Goal: Information Seeking & Learning: Learn about a topic

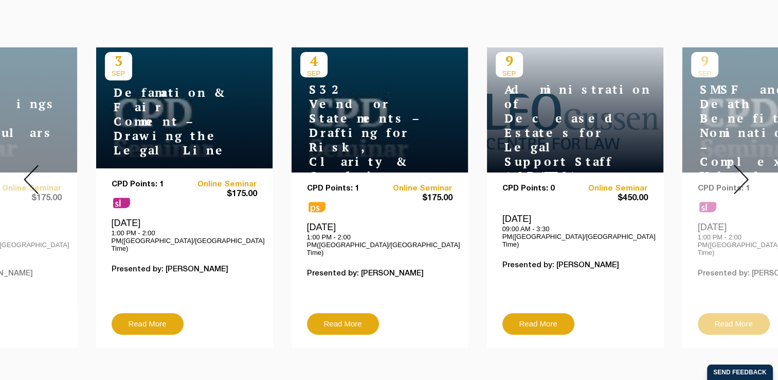
scroll to position [514, 0]
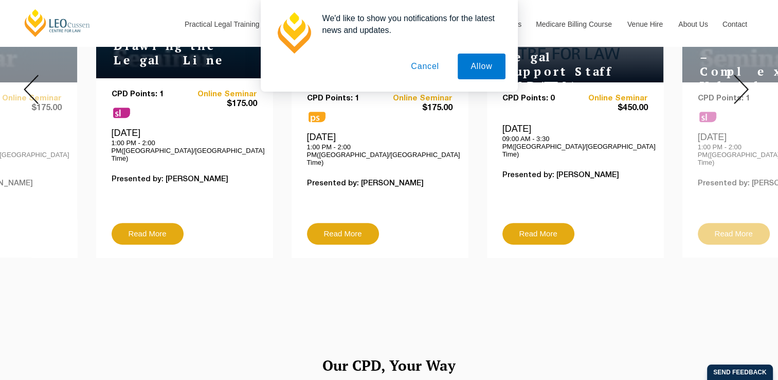
drag, startPoint x: 429, startPoint y: 70, endPoint x: 476, endPoint y: 68, distance: 47.4
click at [429, 70] on button "Cancel" at bounding box center [425, 67] width 54 height 26
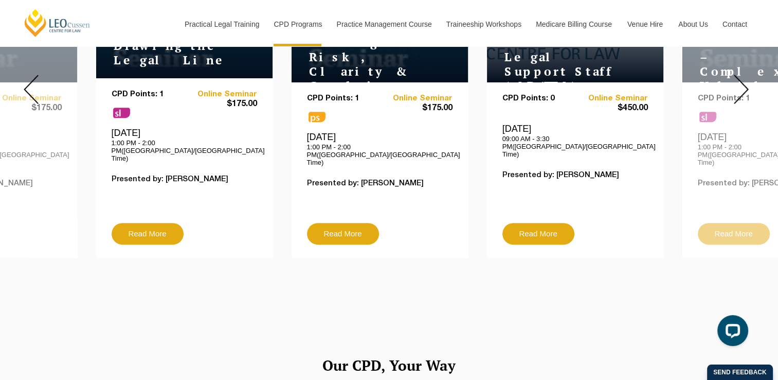
scroll to position [0, 0]
click at [746, 77] on img at bounding box center [741, 89] width 15 height 29
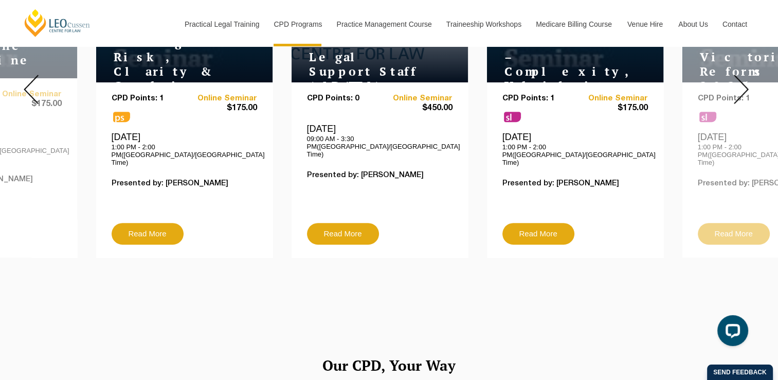
click at [732, 81] on div at bounding box center [741, 89] width 74 height 351
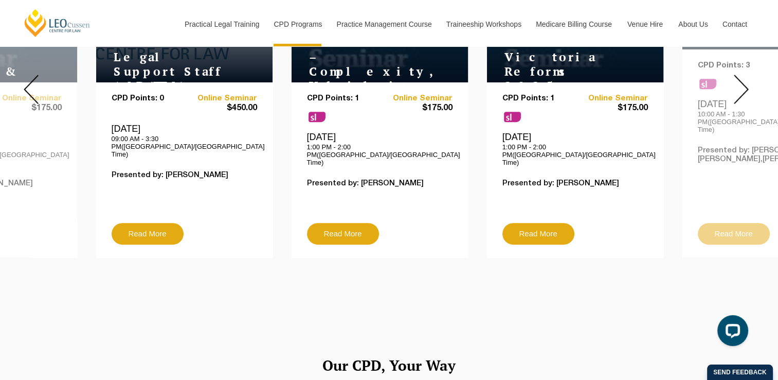
click at [733, 81] on div at bounding box center [741, 89] width 74 height 351
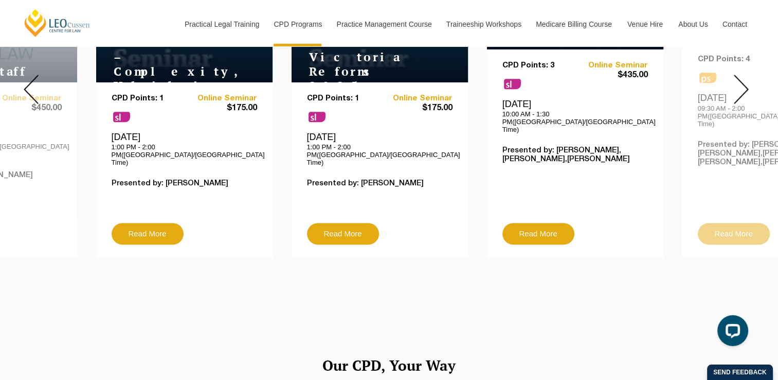
click at [733, 81] on div at bounding box center [741, 89] width 74 height 351
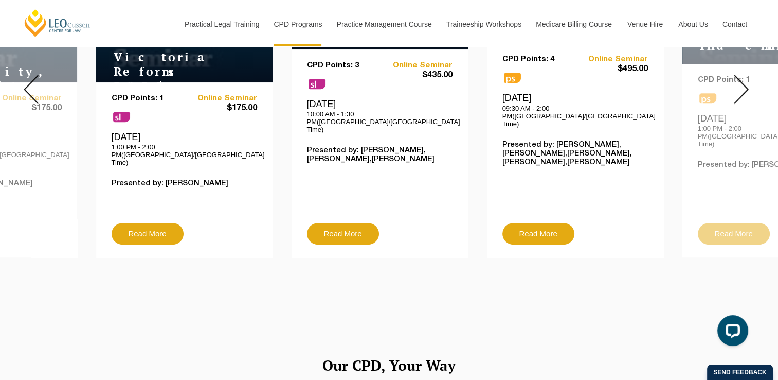
click at [733, 81] on div at bounding box center [741, 89] width 74 height 351
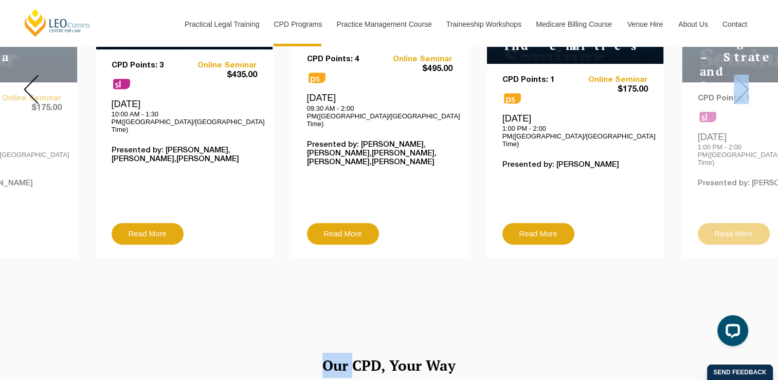
click at [733, 81] on div at bounding box center [741, 89] width 74 height 351
drag, startPoint x: 733, startPoint y: 81, endPoint x: 743, endPoint y: 86, distance: 11.5
click at [743, 86] on img at bounding box center [741, 89] width 15 height 29
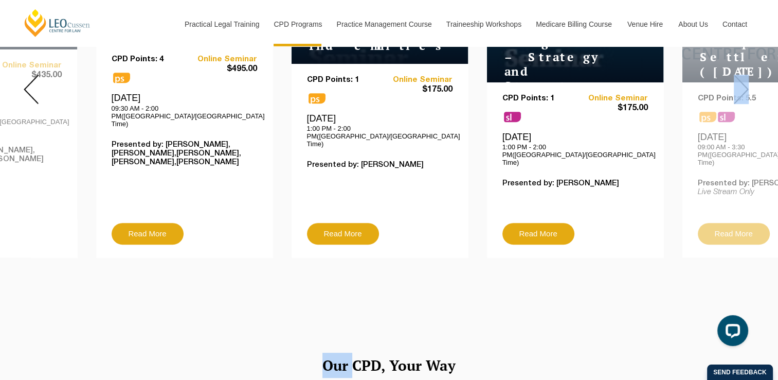
click at [743, 88] on img at bounding box center [741, 89] width 15 height 29
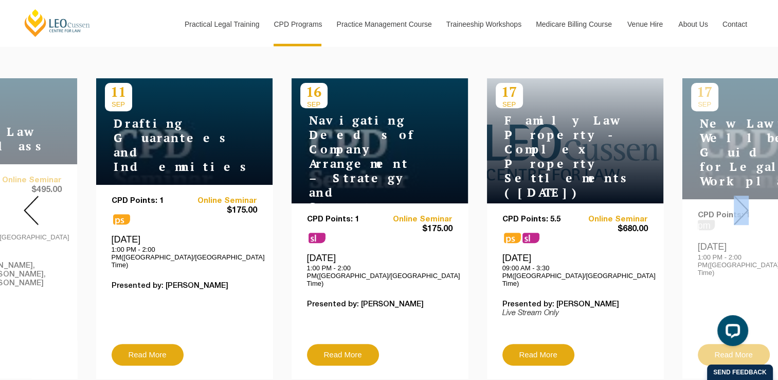
scroll to position [412, 0]
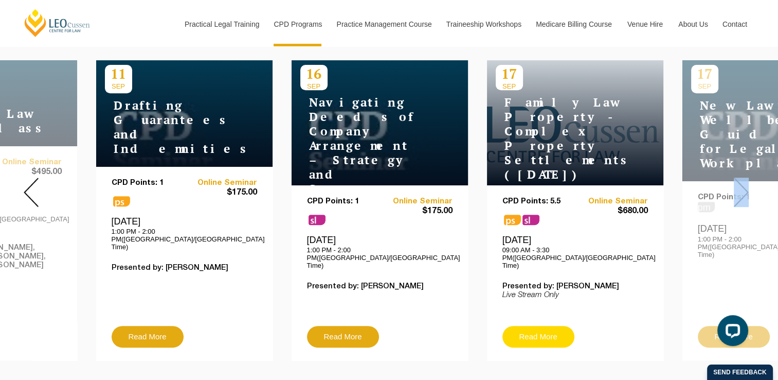
click at [536, 326] on link "Read More" at bounding box center [539, 337] width 72 height 22
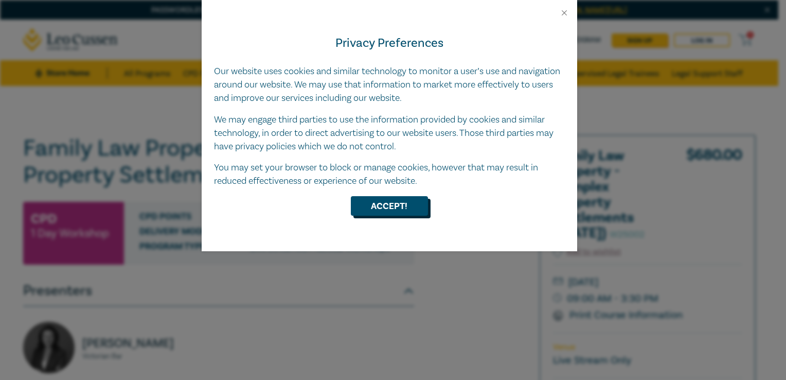
click at [407, 196] on button "Accept!" at bounding box center [389, 206] width 77 height 20
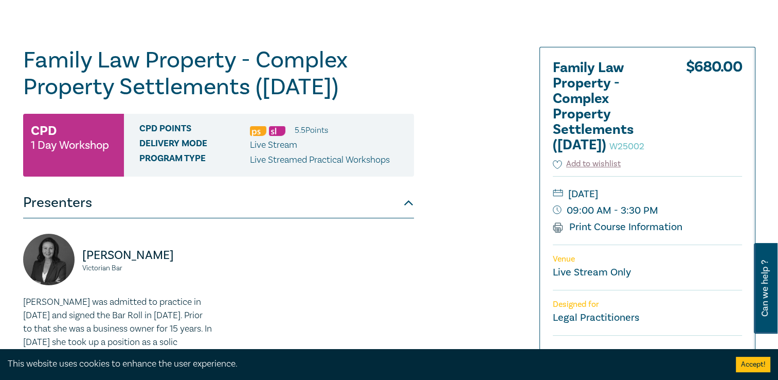
scroll to position [51, 0]
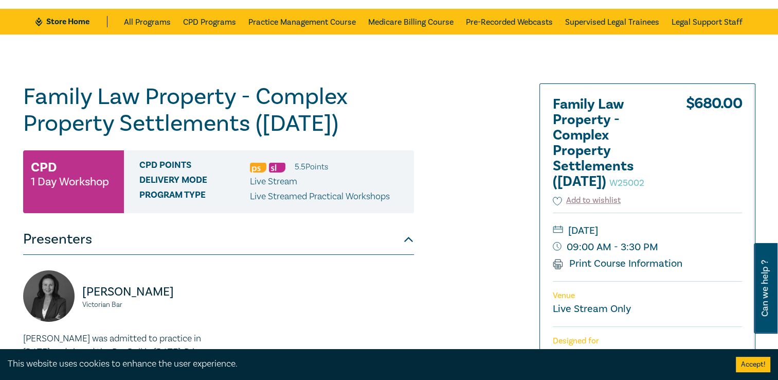
drag, startPoint x: 554, startPoint y: 105, endPoint x: 635, endPoint y: 184, distance: 113.9
click at [635, 184] on h2 "Family Law Property - Complex Property Settlements (Sept 2025) W25002" at bounding box center [609, 143] width 113 height 93
copy h2 "Family Law Property - Complex Property Settlements ([DATE])"
click at [456, 153] on div "Family Law Property - Complex Property Settlements (Sept 2025) W25002 CPD 1 Day…" at bounding box center [265, 340] width 496 height 514
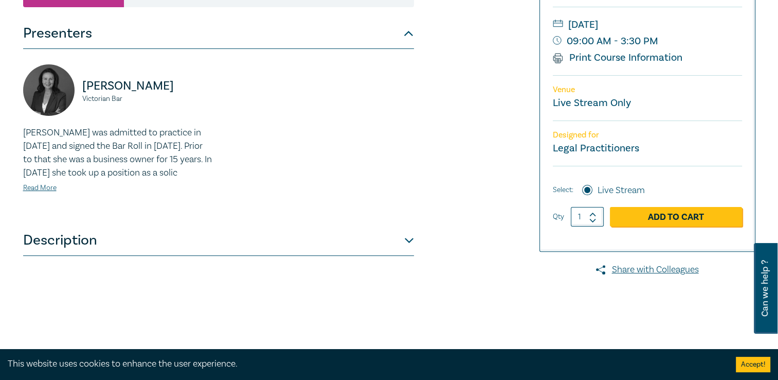
click at [422, 249] on div "Family Law Property - Complex Property Settlements (Sept 2025) W25002 CPD 1 Day…" at bounding box center [265, 135] width 496 height 514
click at [411, 252] on button "Description" at bounding box center [218, 240] width 391 height 31
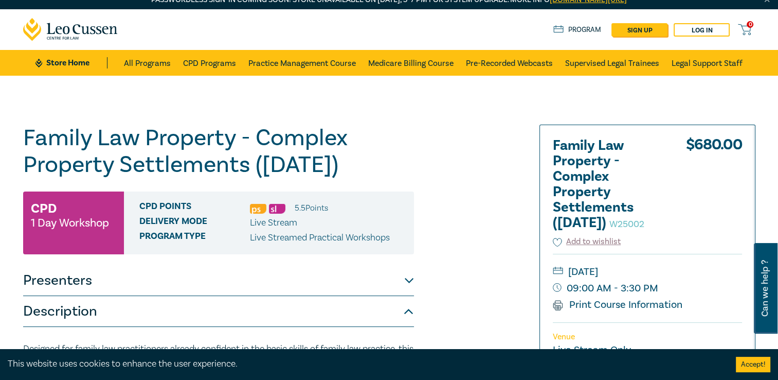
scroll to position [0, 0]
